Goal: Check status

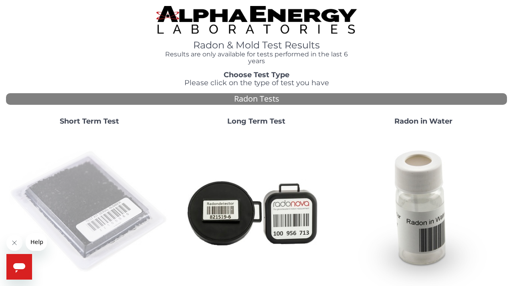
click at [52, 191] on img at bounding box center [89, 212] width 161 height 161
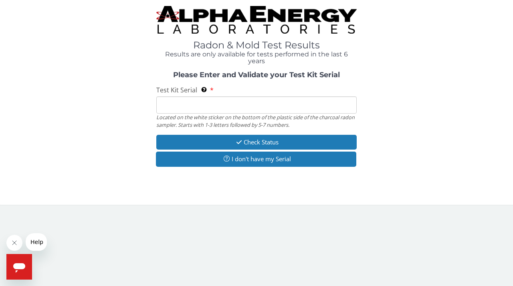
click at [183, 109] on input "Test Kit Serial Located on the white sticker on the bottom of the plastic side …" at bounding box center [256, 105] width 200 height 17
click at [212, 65] on div "Radon & Mold Test Results Results are only available for tests performed in the…" at bounding box center [256, 99] width 501 height 187
click at [191, 109] on input "Test Kit Serial Located on the white sticker on the bottom of the plastic side …" at bounding box center [256, 105] width 200 height 17
click at [217, 109] on input "Test Kit Serial Located on the white sticker on the bottom of the plastic side …" at bounding box center [256, 105] width 200 height 17
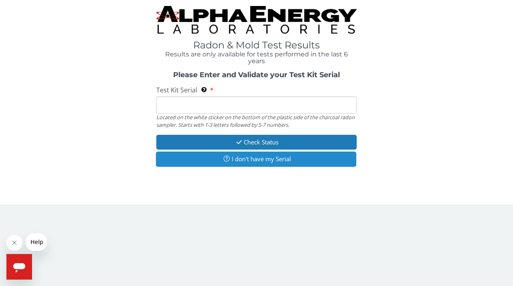
click at [253, 160] on button "I don't have my Serial" at bounding box center [256, 159] width 200 height 15
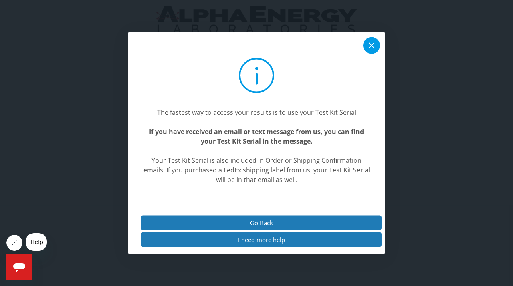
click at [369, 43] on icon at bounding box center [372, 45] width 10 height 10
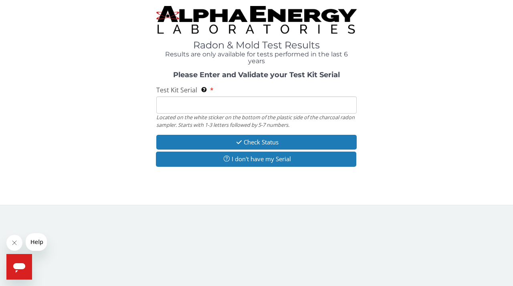
click at [185, 106] on input "Test Kit Serial Located on the white sticker on the bottom of the plastic side …" at bounding box center [256, 105] width 200 height 17
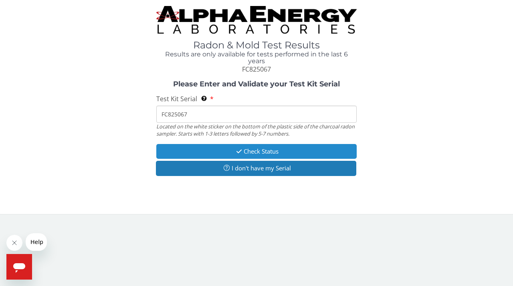
type input "FC825067"
click at [221, 151] on button "Check Status" at bounding box center [256, 151] width 200 height 15
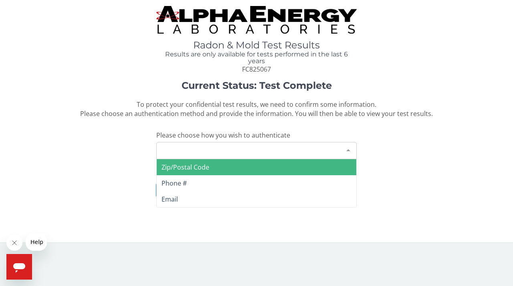
click at [347, 152] on div at bounding box center [348, 150] width 16 height 15
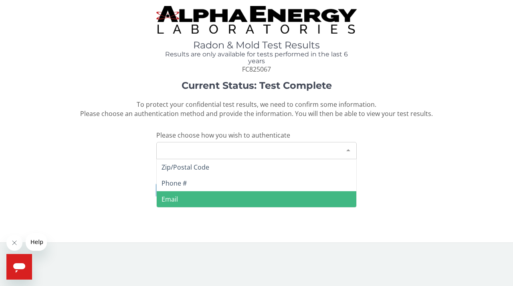
click at [188, 198] on span "Email" at bounding box center [256, 199] width 199 height 16
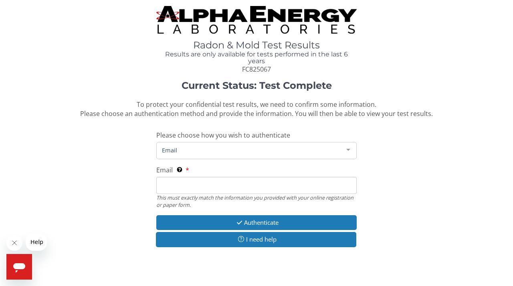
click at [189, 190] on input "Email This must exactly match the information you provided with your online reg…" at bounding box center [256, 185] width 200 height 17
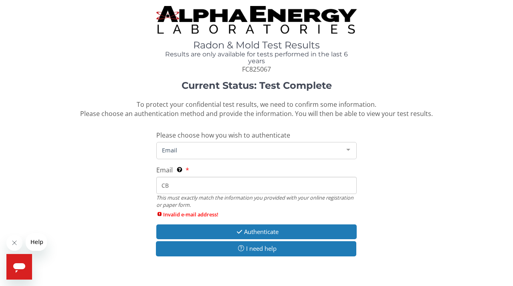
type input "C"
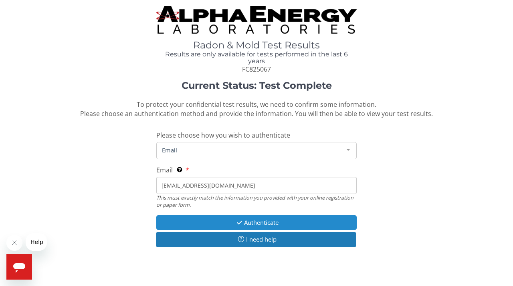
type input "[EMAIL_ADDRESS][DOMAIN_NAME]"
click at [263, 221] on button "Authenticate" at bounding box center [256, 223] width 200 height 15
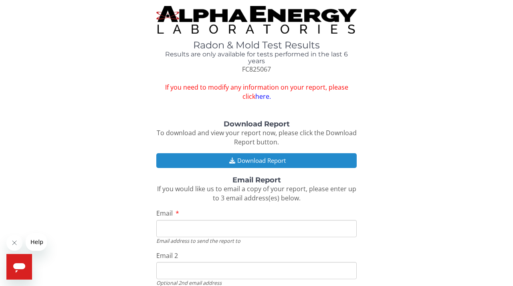
click at [276, 161] on button "Download Report" at bounding box center [256, 160] width 200 height 15
